Goal: Transaction & Acquisition: Book appointment/travel/reservation

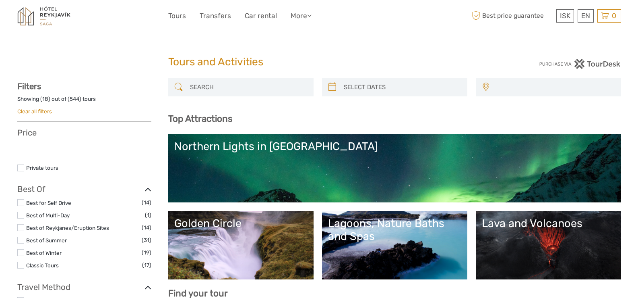
select select
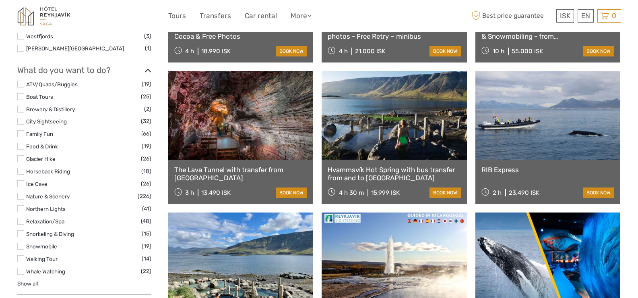
scroll to position [683, 0]
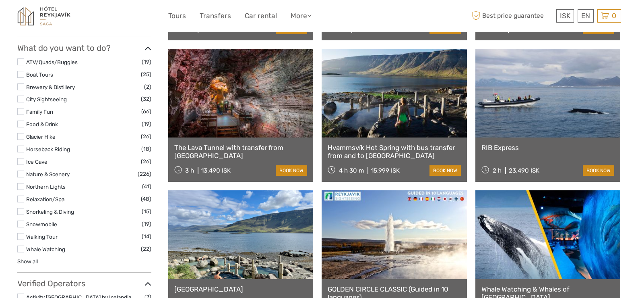
click at [20, 252] on li "Whale Watching (22)" at bounding box center [84, 248] width 134 height 9
click at [22, 249] on label at bounding box center [20, 248] width 7 height 7
click at [0, 0] on input "checkbox" at bounding box center [0, 0] width 0 height 0
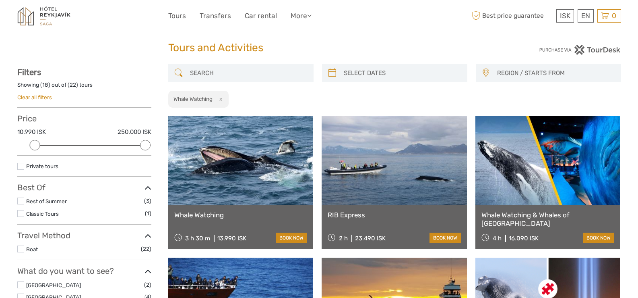
scroll to position [9, 0]
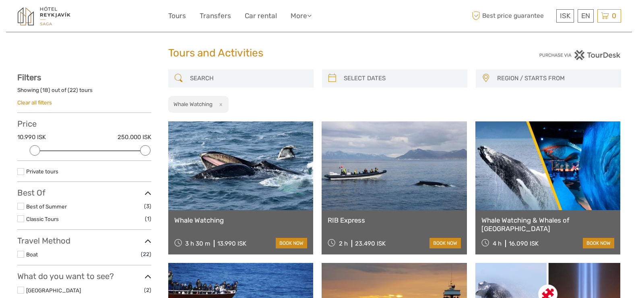
type input "05/09/2025"
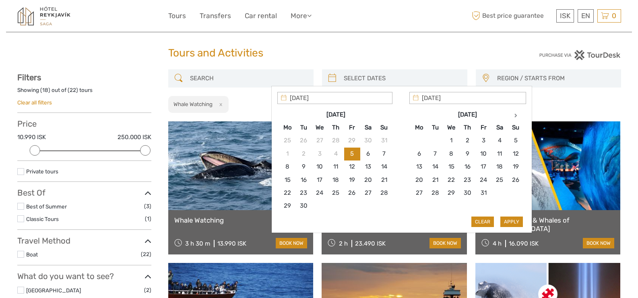
click at [364, 80] on input "search" at bounding box center [402, 78] width 123 height 14
type input "20/09/2025"
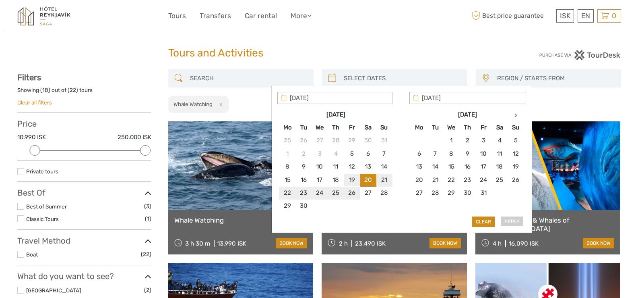
type input "19/09/2025"
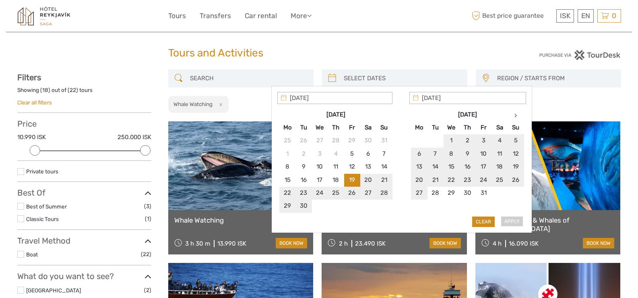
click at [513, 222] on div "Apply Clear" at bounding box center [401, 159] width 249 height 135
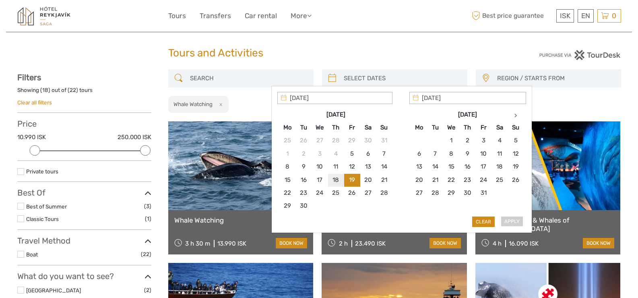
type input "19/09/2025"
click at [513, 220] on button "Apply" at bounding box center [512, 221] width 23 height 10
type input "19/09/2025 - 19/09/2025"
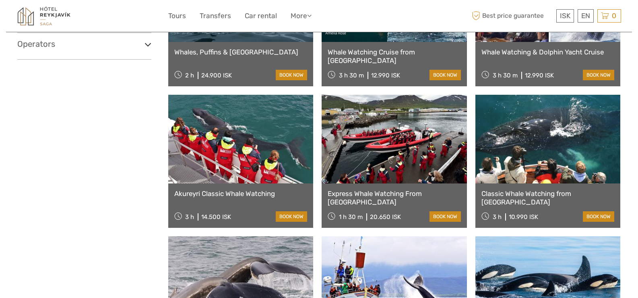
scroll to position [458, 0]
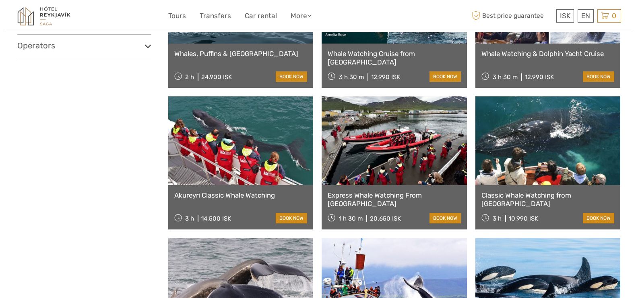
click at [234, 155] on link at bounding box center [240, 140] width 145 height 89
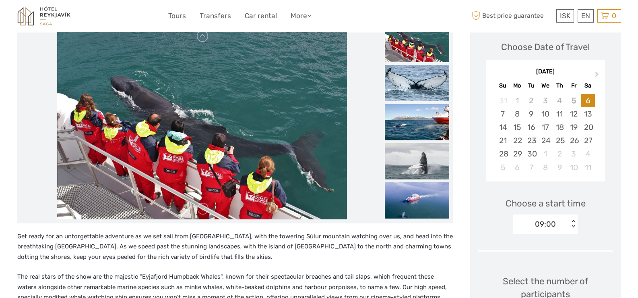
scroll to position [77, 0]
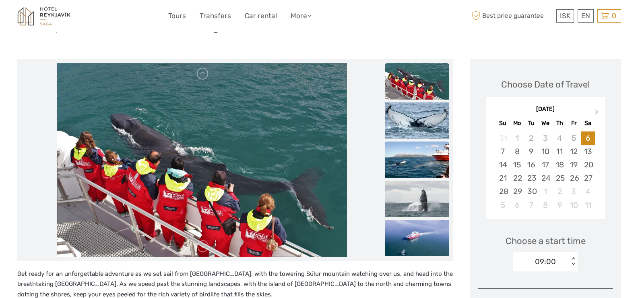
click at [427, 149] on img at bounding box center [417, 159] width 64 height 36
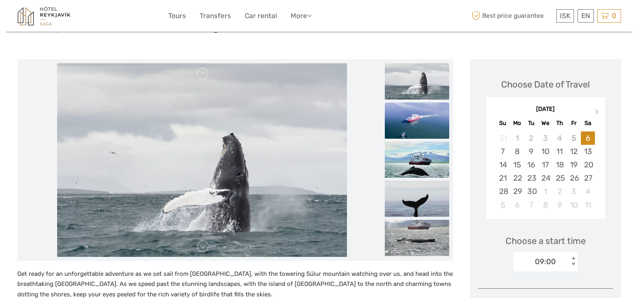
click at [418, 117] on img at bounding box center [417, 120] width 64 height 36
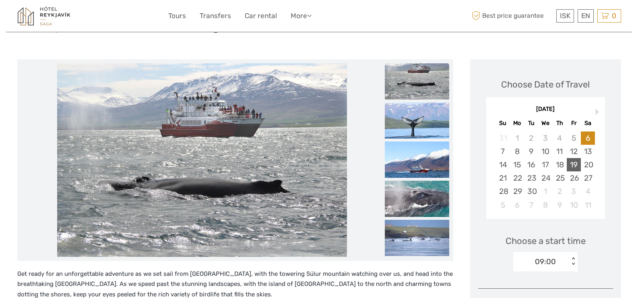
click at [573, 162] on div "19" at bounding box center [574, 164] width 14 height 13
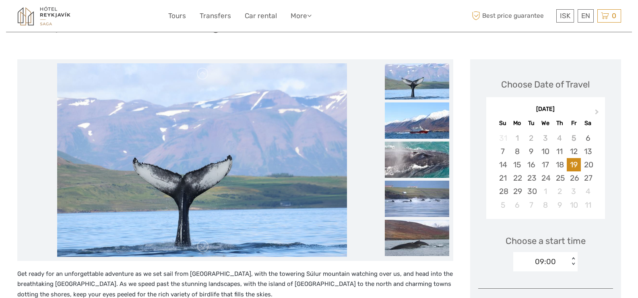
click at [573, 264] on div "09:00 < >" at bounding box center [545, 261] width 64 height 19
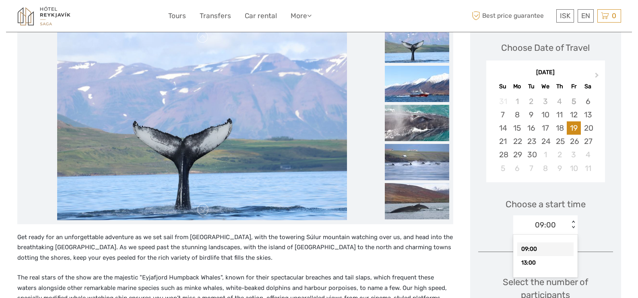
scroll to position [120, 0]
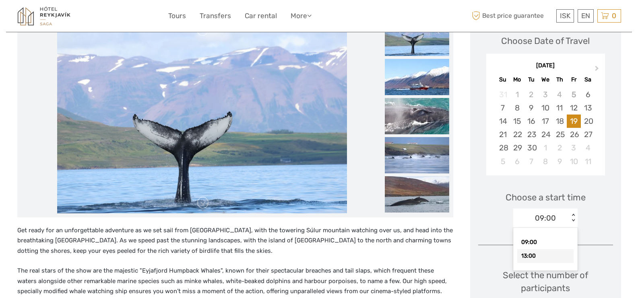
click at [528, 256] on div "13:00" at bounding box center [545, 256] width 56 height 14
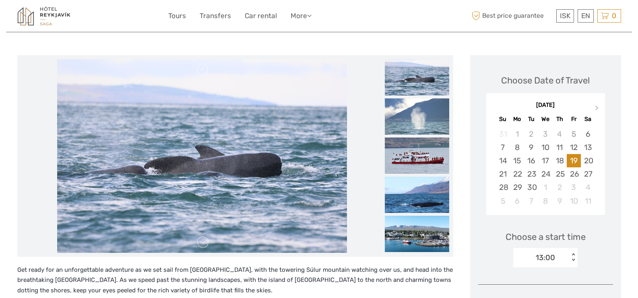
scroll to position [0, 0]
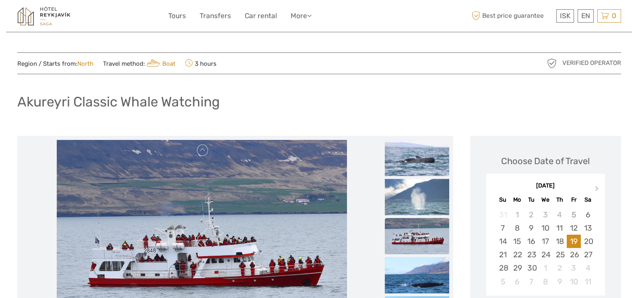
click at [270, 91] on div "Akureyri Classic Whale Watching" at bounding box center [319, 104] width 604 height 29
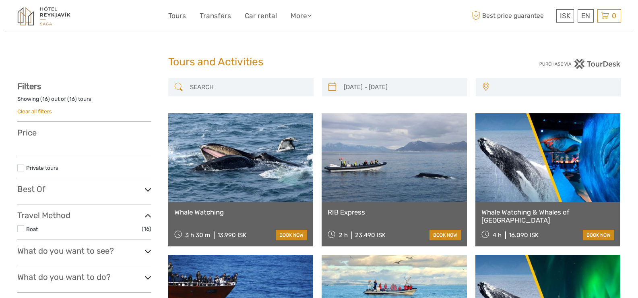
select select
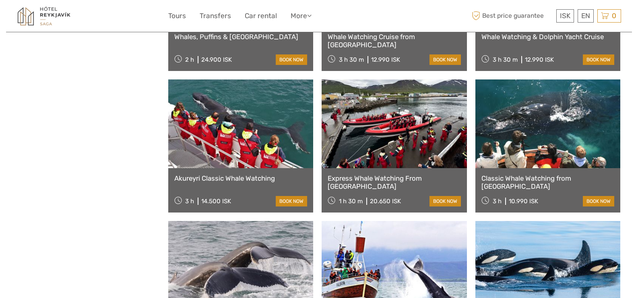
type input "18/09/2025 - 18/09/2025"
select select
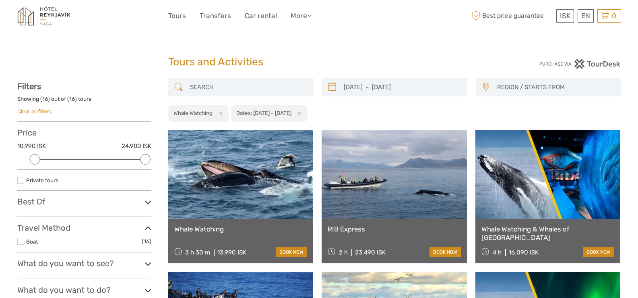
click at [39, 112] on link "Clear all filters" at bounding box center [34, 111] width 35 height 6
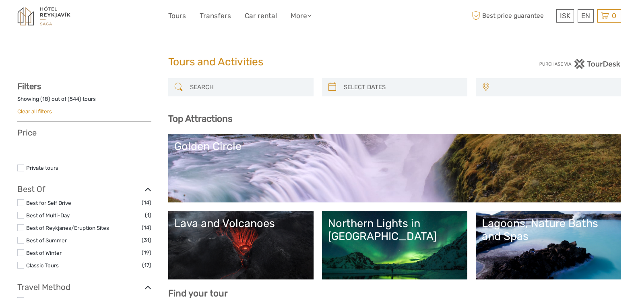
select select
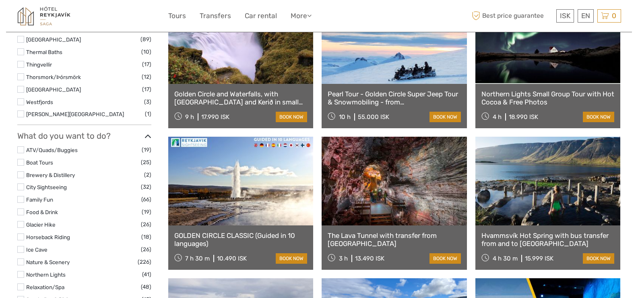
scroll to position [603, 0]
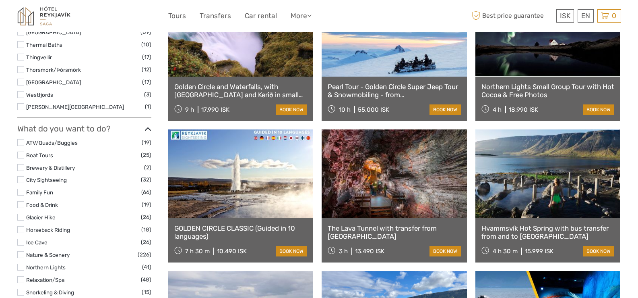
click at [22, 231] on label at bounding box center [20, 229] width 7 height 7
click at [0, 0] on input "checkbox" at bounding box center [0, 0] width 0 height 0
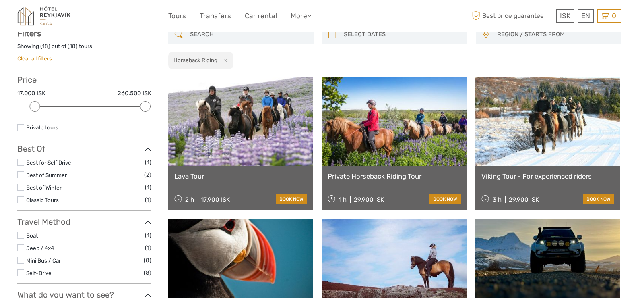
scroll to position [42, 0]
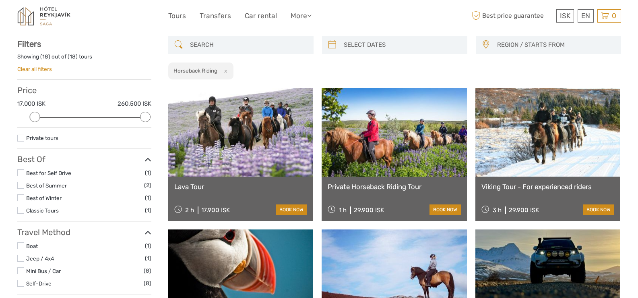
click at [373, 184] on link "Private Horseback Riding Tour" at bounding box center [394, 186] width 133 height 8
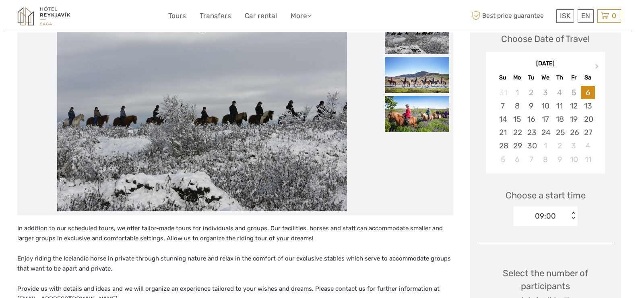
scroll to position [147, 0]
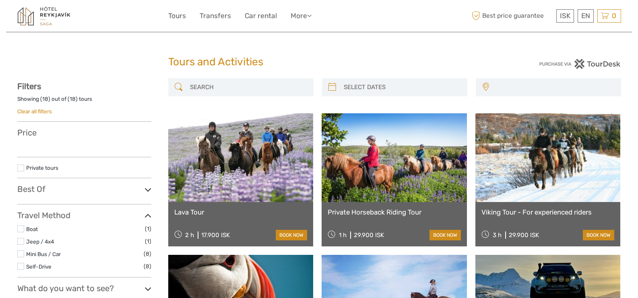
select select
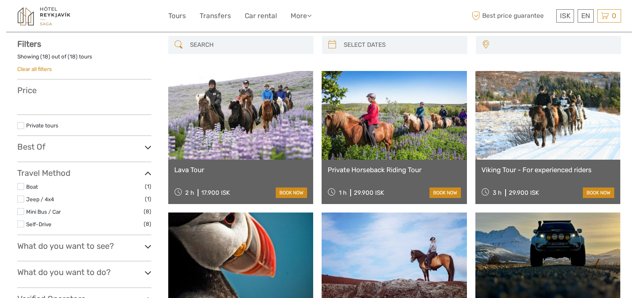
scroll to position [42, 0]
select select
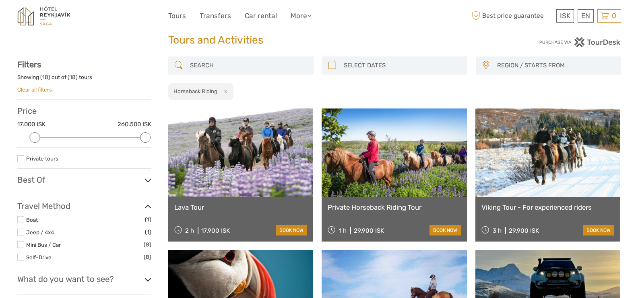
scroll to position [0, 0]
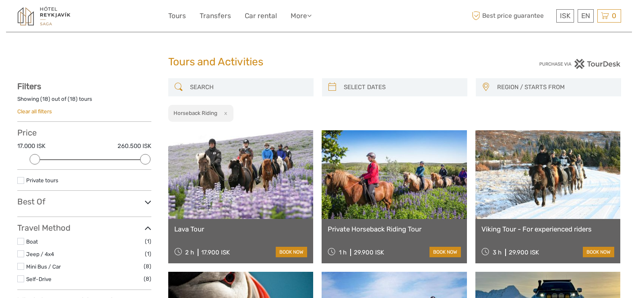
click at [39, 112] on link "Clear all filters" at bounding box center [34, 111] width 35 height 6
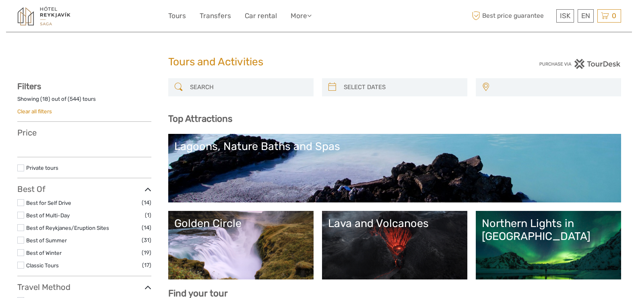
select select
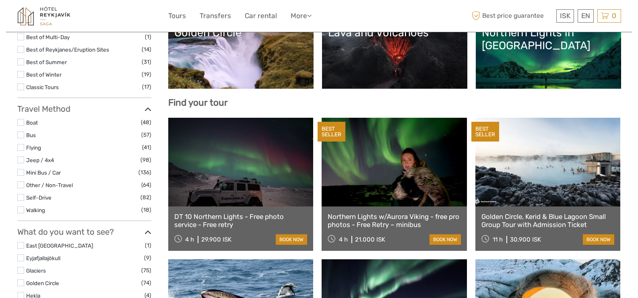
scroll to position [205, 0]
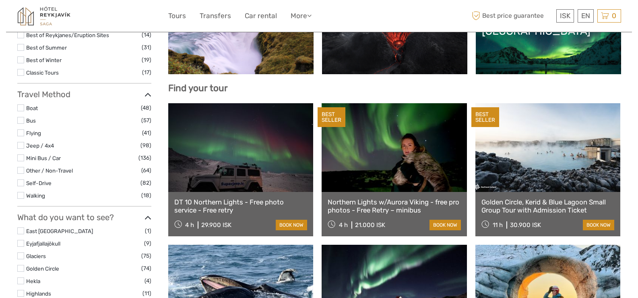
click at [19, 194] on label at bounding box center [20, 195] width 7 height 7
click at [0, 0] on input "checkbox" at bounding box center [0, 0] width 0 height 0
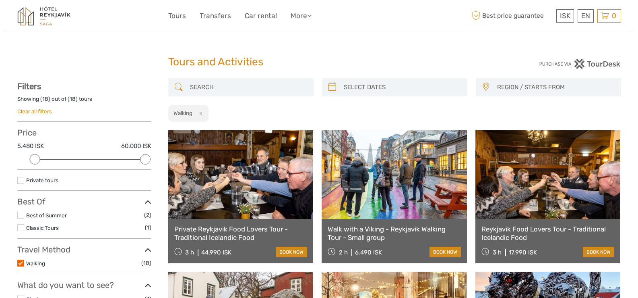
click at [39, 113] on link "Clear all filters" at bounding box center [34, 111] width 35 height 6
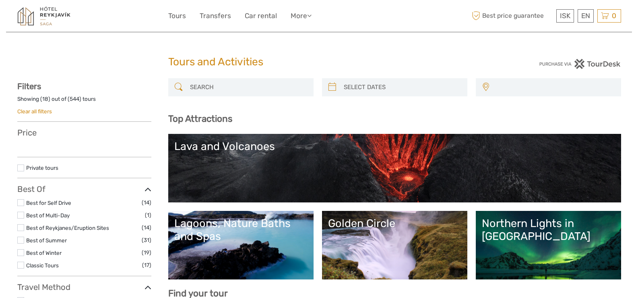
select select
